Goal: Task Accomplishment & Management: Manage account settings

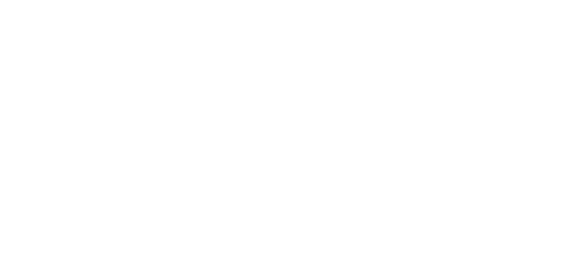
select select "Song"
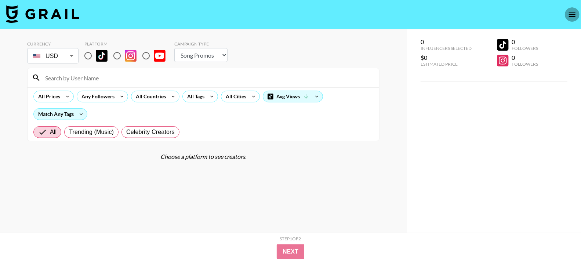
click at [576, 20] on button "open drawer" at bounding box center [571, 14] width 15 height 15
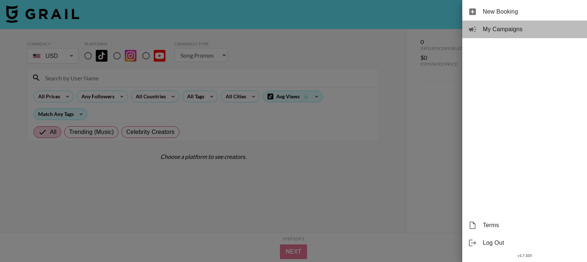
click at [531, 27] on span "My Campaigns" at bounding box center [532, 29] width 98 height 9
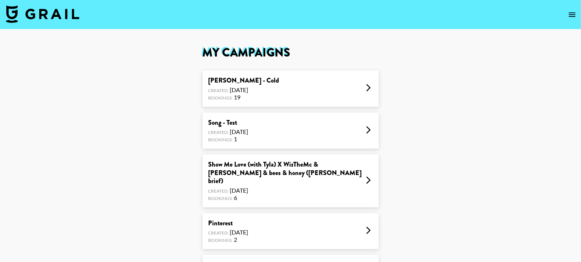
click at [259, 74] on div "[PERSON_NAME] - Cold Created: [DATE] Bookings: 19" at bounding box center [290, 88] width 176 height 36
